Goal: Information Seeking & Learning: Learn about a topic

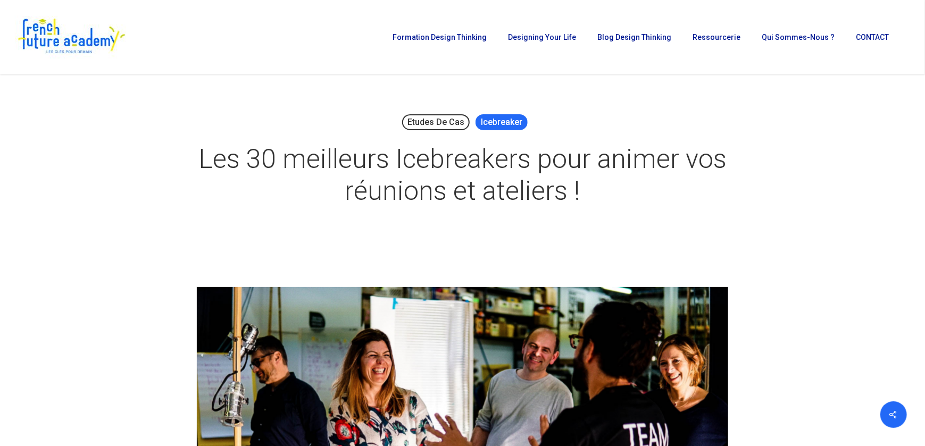
drag, startPoint x: 0, startPoint y: 0, endPoint x: 505, endPoint y: 121, distance: 518.9
click at [505, 121] on link "Icebreaker" at bounding box center [501, 122] width 52 height 16
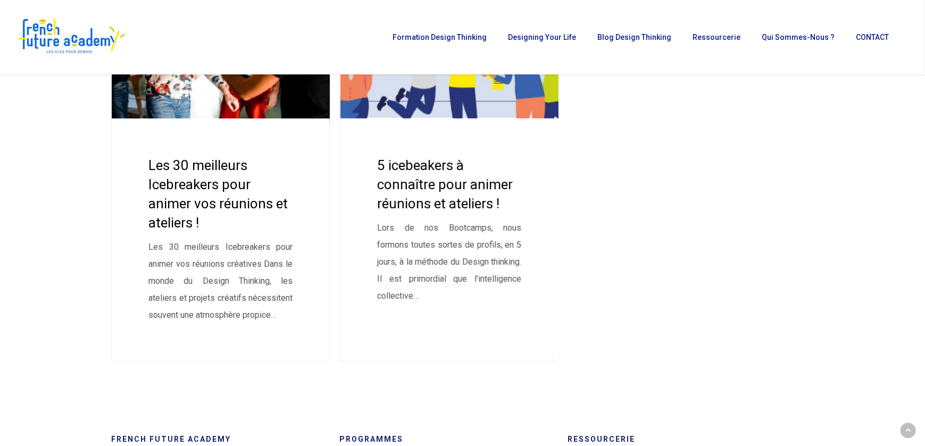
scroll to position [319, 0]
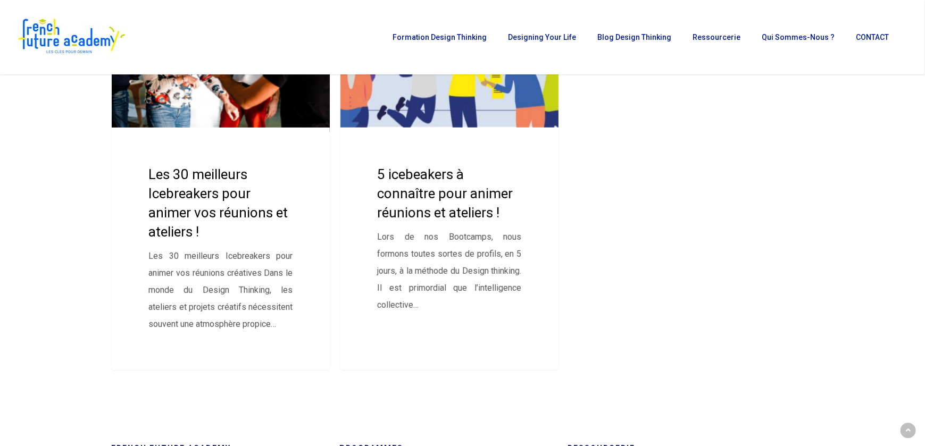
click at [234, 103] on link "Les 30 meilleurs Icebreakers pour animer vos réunions et ateliers !" at bounding box center [221, 175] width 219 height 389
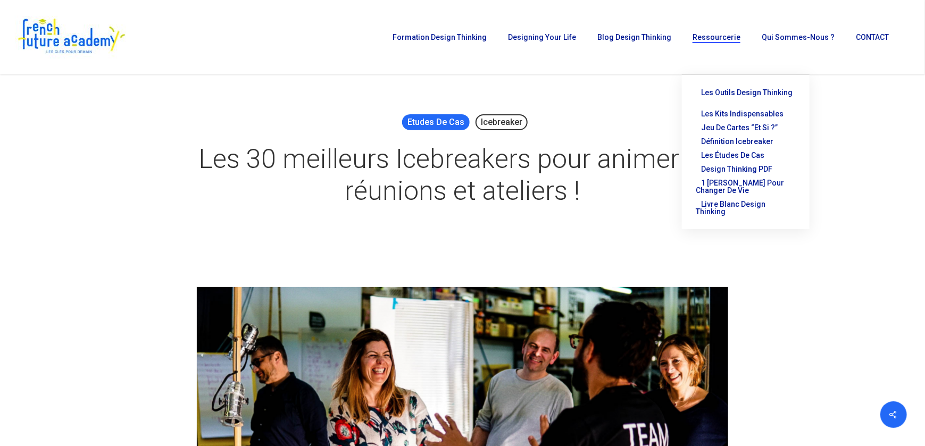
click at [442, 116] on link "Etudes de cas" at bounding box center [436, 122] width 68 height 16
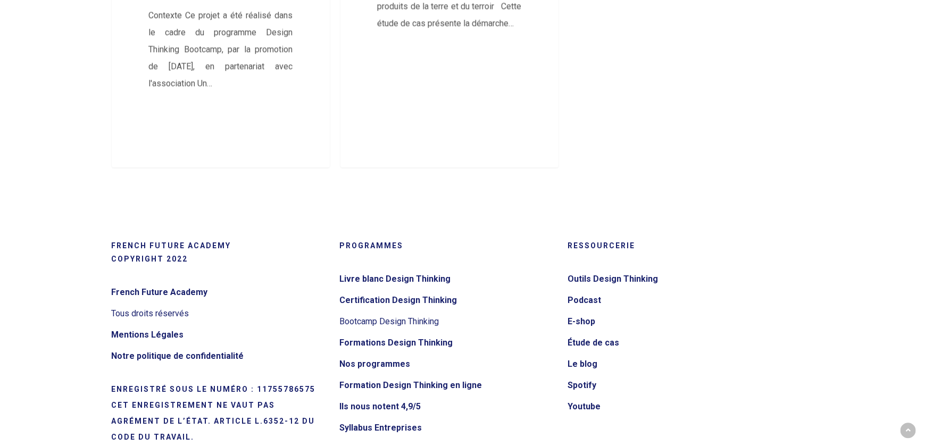
scroll to position [3962, 0]
